Goal: Use online tool/utility

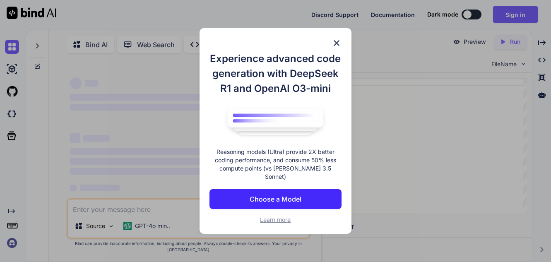
click at [331, 41] on img at bounding box center [336, 43] width 10 height 10
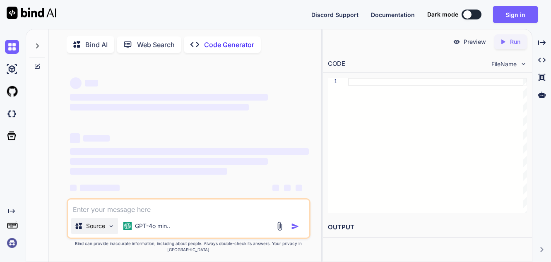
click at [113, 230] on img at bounding box center [111, 226] width 7 height 7
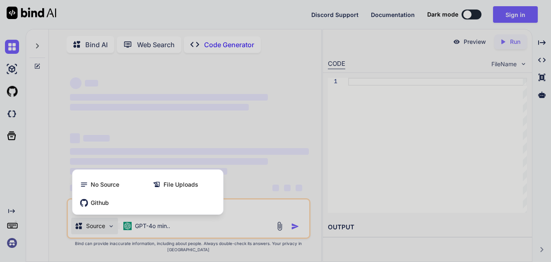
click at [113, 240] on div at bounding box center [275, 131] width 551 height 262
type textarea "x"
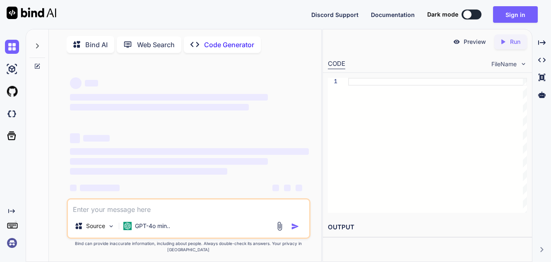
click at [258, 122] on div "‌ ‌ ‌ ‌ ‌ ‌ ‌ ‌ ‌ ‌ ‌ ‌ ‌ ‌" at bounding box center [189, 139] width 239 height 133
click at [215, 45] on p "Code Generator" at bounding box center [229, 45] width 50 height 10
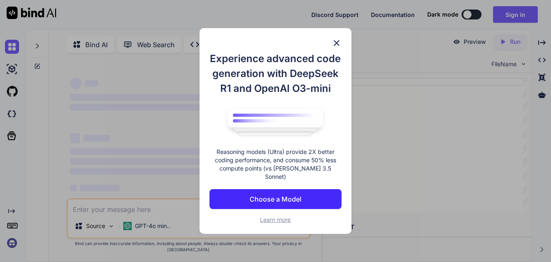
click at [280, 197] on p "Choose a Model" at bounding box center [275, 199] width 52 height 10
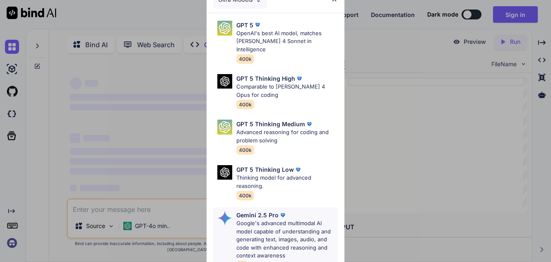
type textarea "x"
click at [269, 233] on p "Google's advanced multimodal AI model capable of understanding and generating t…" at bounding box center [286, 239] width 101 height 41
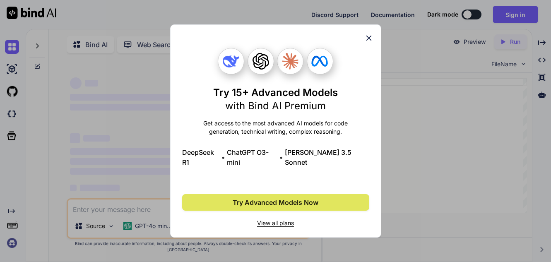
click at [265, 197] on span "Try Advanced Models Now" at bounding box center [276, 202] width 86 height 10
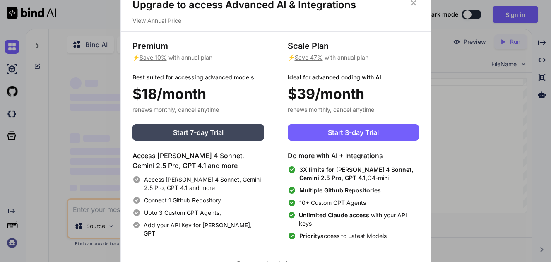
click at [413, 3] on icon at bounding box center [412, 2] width 5 height 5
